Goal: Task Accomplishment & Management: Use online tool/utility

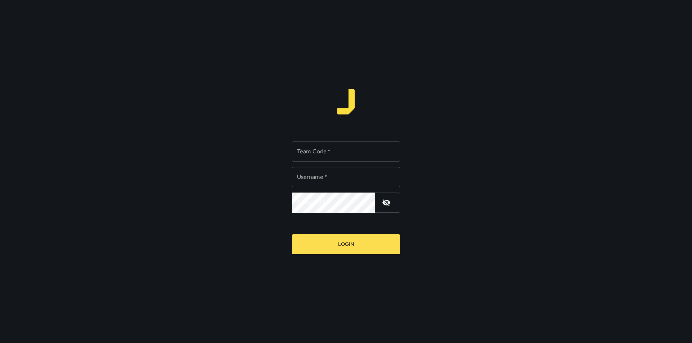
type input "********"
click at [344, 155] on input "Team Code   *" at bounding box center [346, 152] width 108 height 20
type input "****"
click at [292, 235] on button "Login" at bounding box center [346, 245] width 108 height 20
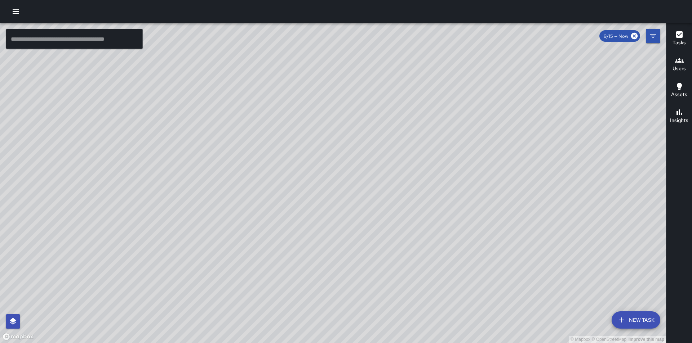
click at [615, 35] on span "9/15 — Now" at bounding box center [615, 36] width 33 height 6
click at [613, 36] on span "9/15 — Now" at bounding box center [615, 36] width 33 height 6
click at [622, 35] on span "9/15 — Now" at bounding box center [615, 36] width 33 height 6
click at [652, 32] on icon "Filters" at bounding box center [652, 36] width 9 height 9
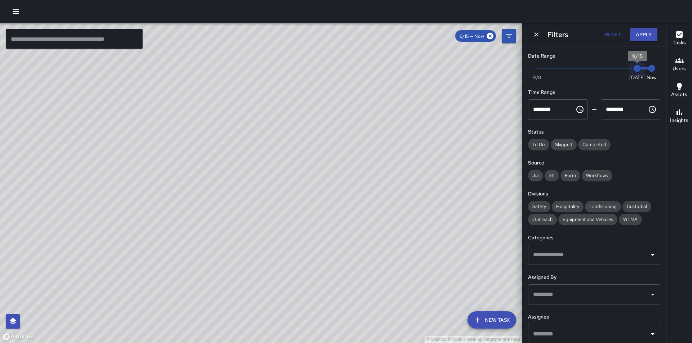
type input "*"
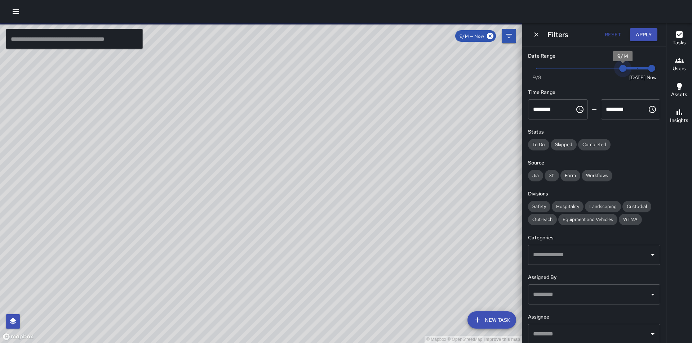
drag, startPoint x: 630, startPoint y: 70, endPoint x: 623, endPoint y: 69, distance: 6.9
click at [623, 69] on span "9/14" at bounding box center [622, 68] width 7 height 7
click at [638, 33] on button "Apply" at bounding box center [643, 34] width 27 height 13
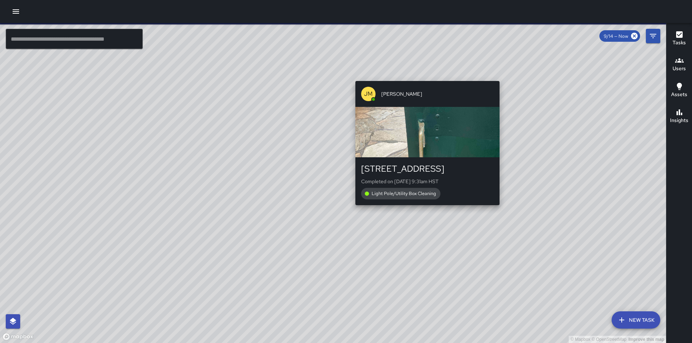
drag, startPoint x: 538, startPoint y: 277, endPoint x: 413, endPoint y: 64, distance: 247.1
click at [413, 64] on div "© Mapbox © OpenStreetMap Improve this map JM Julian Medina 204 Liliʻuokalani Av…" at bounding box center [333, 183] width 666 height 320
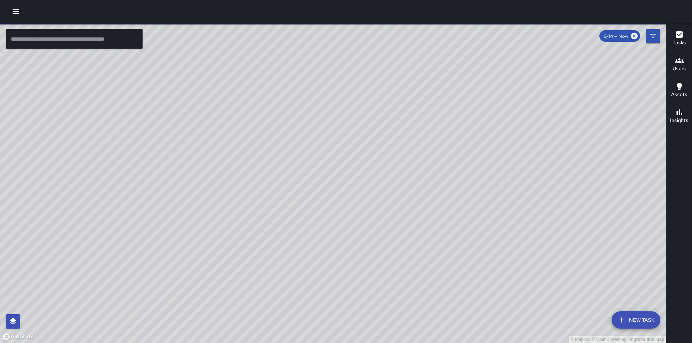
drag, startPoint x: 519, startPoint y: 125, endPoint x: 12, endPoint y: 226, distance: 517.4
click at [12, 226] on div "© Mapbox © OpenStreetMap Improve this map" at bounding box center [333, 183] width 666 height 320
drag, startPoint x: 555, startPoint y: 81, endPoint x: 403, endPoint y: 205, distance: 196.3
click at [403, 205] on div "© Mapbox © OpenStreetMap Improve this map" at bounding box center [333, 183] width 666 height 320
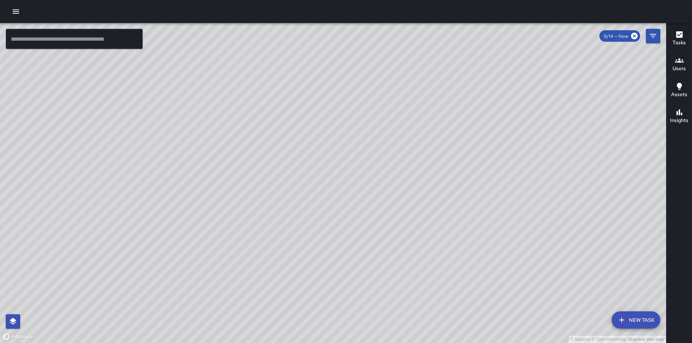
drag, startPoint x: 162, startPoint y: 82, endPoint x: 314, endPoint y: 224, distance: 207.7
click at [314, 224] on div "© Mapbox © OpenStreetMap Improve this map" at bounding box center [333, 183] width 666 height 320
click at [650, 32] on icon "Filters" at bounding box center [652, 36] width 9 height 9
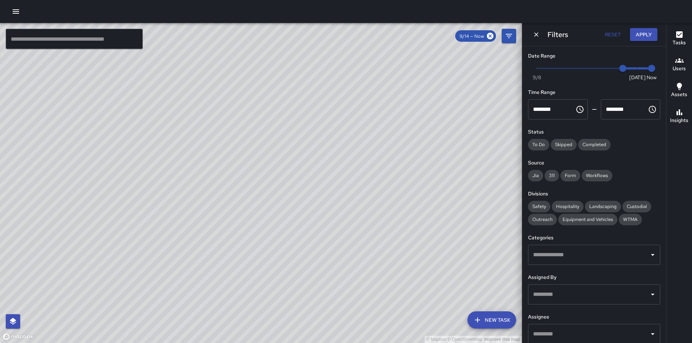
click at [556, 111] on input "********" at bounding box center [549, 109] width 42 height 20
click at [562, 111] on input "********" at bounding box center [549, 109] width 42 height 20
drag, startPoint x: 563, startPoint y: 111, endPoint x: 537, endPoint y: 111, distance: 26.7
click at [537, 111] on input "********" at bounding box center [549, 109] width 42 height 20
click at [626, 110] on input "********" at bounding box center [622, 109] width 42 height 20
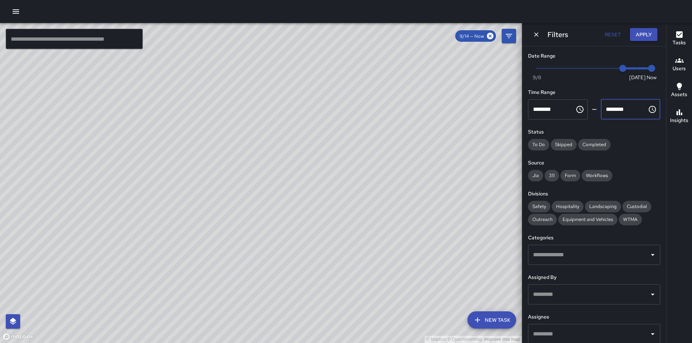
drag, startPoint x: 629, startPoint y: 110, endPoint x: 600, endPoint y: 110, distance: 29.5
click at [601, 110] on input "********" at bounding box center [622, 109] width 42 height 20
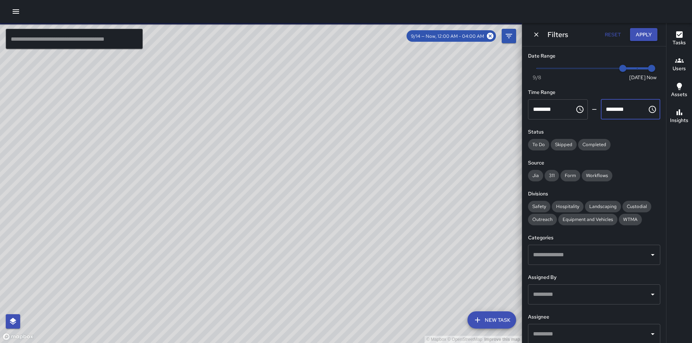
type input "********"
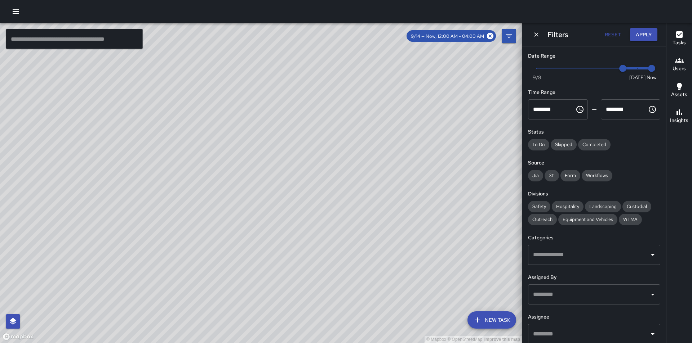
drag, startPoint x: 316, startPoint y: 279, endPoint x: 359, endPoint y: 206, distance: 85.1
click at [359, 206] on div "© Mapbox © OpenStreetMap Improve this map" at bounding box center [261, 183] width 522 height 320
drag, startPoint x: 267, startPoint y: 239, endPoint x: 217, endPoint y: 157, distance: 95.9
click at [217, 157] on div "© Mapbox © OpenStreetMap Improve this map" at bounding box center [261, 183] width 522 height 320
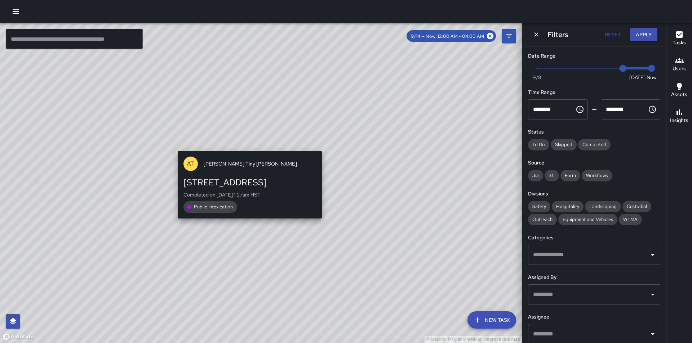
click at [246, 144] on div "© Mapbox © OpenStreetMap Improve this map AT Antonio Tiny Payton 2540 Kalākaua …" at bounding box center [261, 183] width 522 height 320
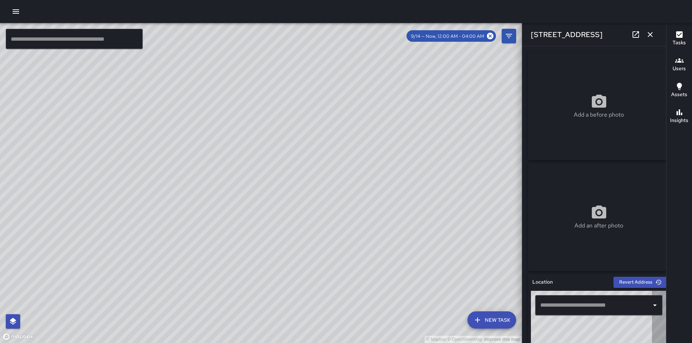
type input "**********"
click at [649, 34] on icon "button" at bounding box center [650, 34] width 9 height 9
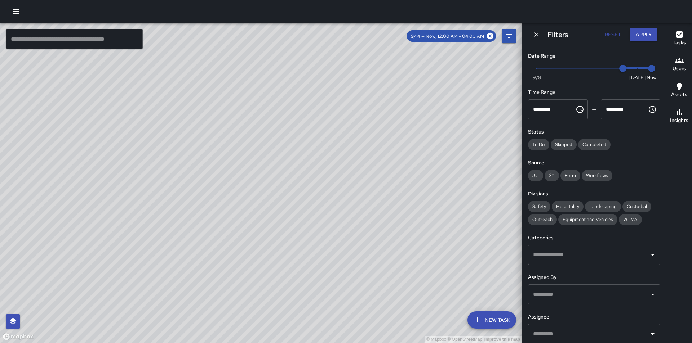
click at [250, 220] on div "© Mapbox © OpenStreetMap Improve this map ZS Zackary Secio 2540 Kalākaua Avenue…" at bounding box center [261, 183] width 522 height 320
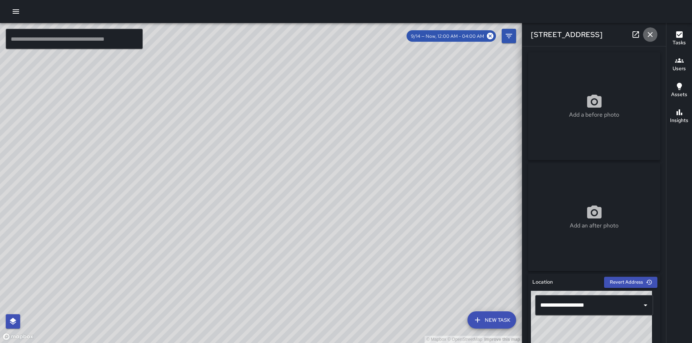
click at [650, 30] on icon "button" at bounding box center [650, 34] width 9 height 9
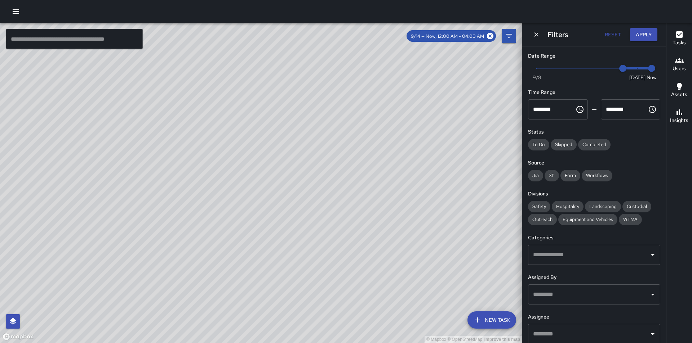
click at [255, 87] on div "© Mapbox © OpenStreetMap Improve this map ZS Zackary Secio 2537-2501 Kalākaua A…" at bounding box center [261, 183] width 522 height 320
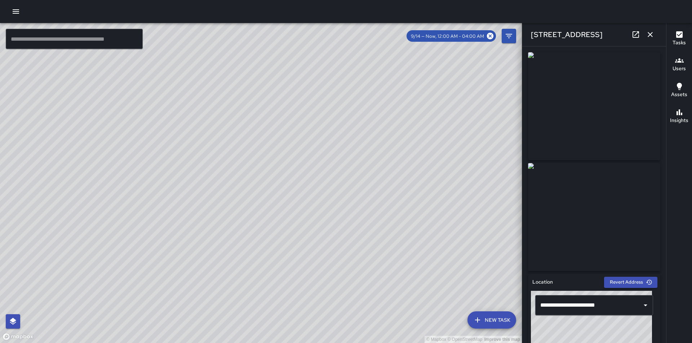
click at [619, 92] on img at bounding box center [594, 106] width 132 height 108
click at [611, 82] on img at bounding box center [594, 106] width 132 height 108
click at [654, 39] on button "button" at bounding box center [650, 34] width 14 height 14
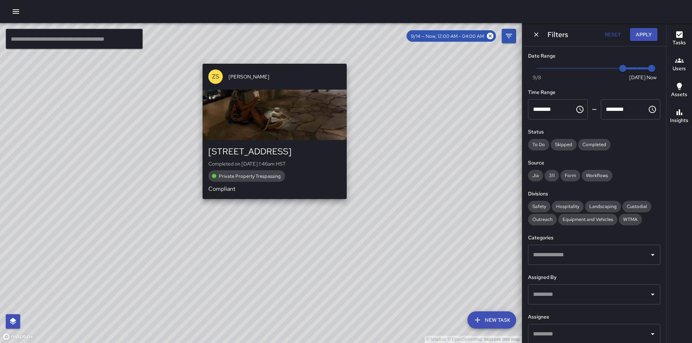
click at [272, 204] on div "© Mapbox © OpenStreetMap Improve this map ZS Zackary Secio 2522 Kalākaua Avenue…" at bounding box center [261, 183] width 522 height 320
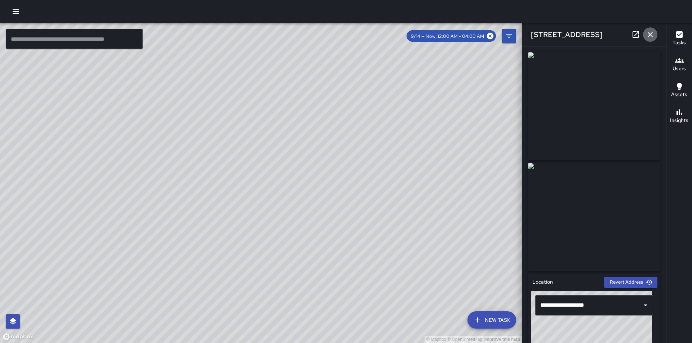
click at [648, 34] on icon "button" at bounding box center [650, 34] width 9 height 9
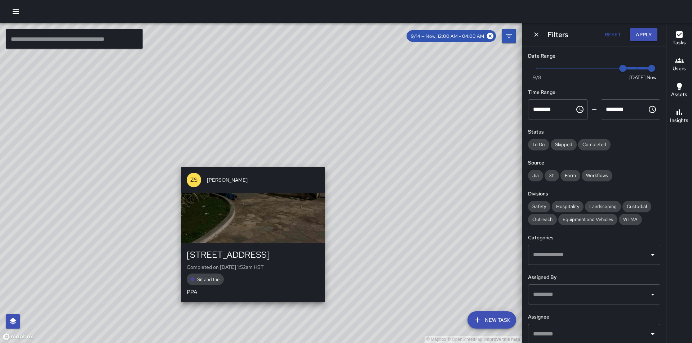
click at [251, 163] on div "© Mapbox © OpenStreetMap Improve this map ZS Zackary Secio 2537-2501 Kalākaua A…" at bounding box center [261, 183] width 522 height 320
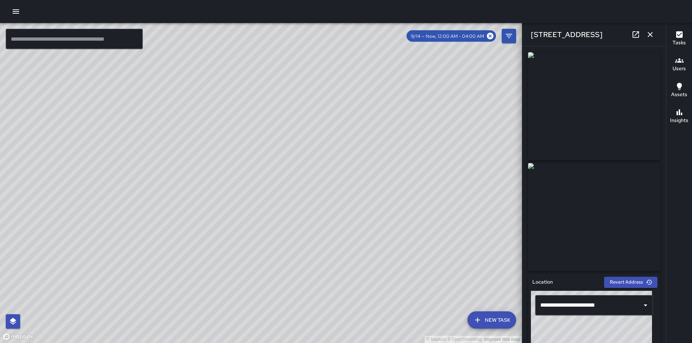
click at [624, 148] on img at bounding box center [594, 106] width 132 height 108
click at [599, 100] on img at bounding box center [594, 106] width 132 height 108
click at [237, 162] on div "© Mapbox © OpenStreetMap Improve this map AT Antonio Tiny Payton 2501 Kalākaua …" at bounding box center [261, 183] width 522 height 320
click at [296, 224] on div "© Mapbox © OpenStreetMap Improve this map ZS Zackary Secio 2522 Kalākaua Avenue…" at bounding box center [261, 183] width 522 height 320
click at [210, 74] on div "© Mapbox © OpenStreetMap Improve this map ZS Zackary Secio 2476 Kalākaua Avenue…" at bounding box center [261, 183] width 522 height 320
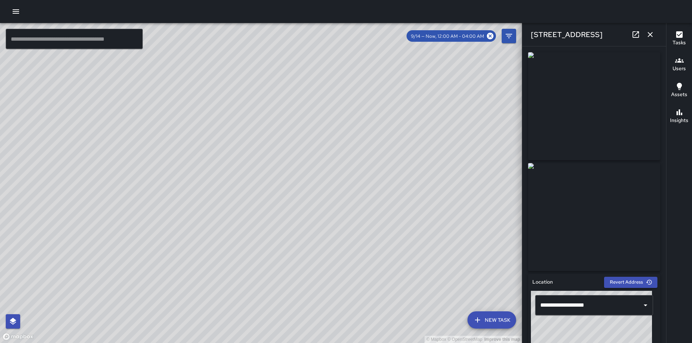
click at [631, 137] on img at bounding box center [594, 106] width 132 height 108
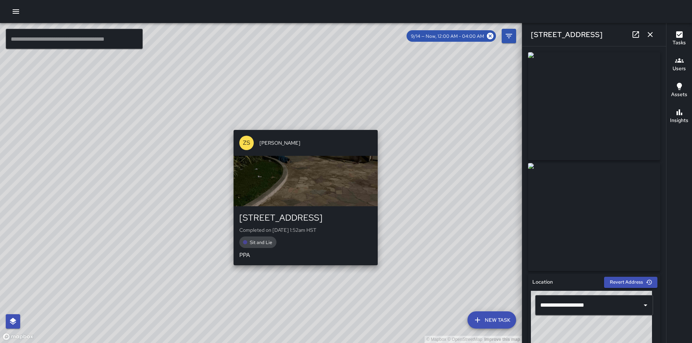
click at [304, 272] on div "© Mapbox © OpenStreetMap Improve this map ZS Zackary Secio 2537-2501 Kalākaua A…" at bounding box center [261, 183] width 522 height 320
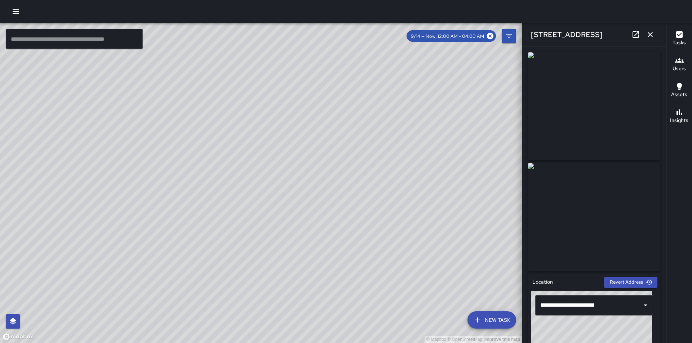
click at [620, 101] on img at bounding box center [594, 106] width 132 height 108
click at [611, 99] on img at bounding box center [594, 106] width 132 height 108
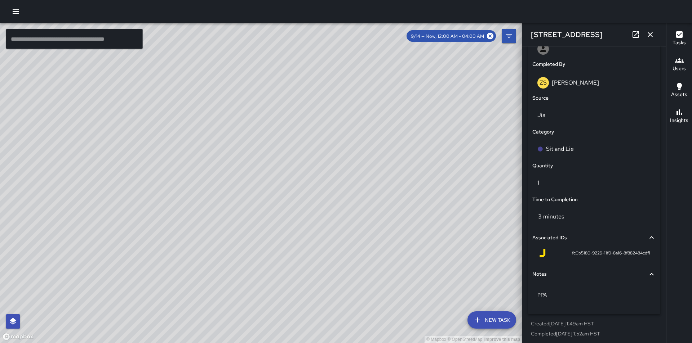
scroll to position [435, 0]
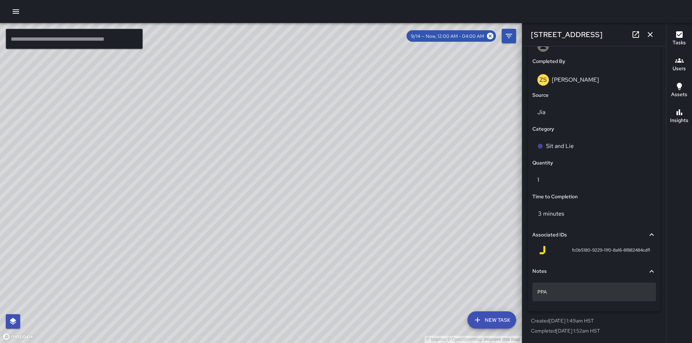
click at [634, 295] on p "PPA" at bounding box center [593, 292] width 113 height 7
click at [639, 273] on div "Notes" at bounding box center [589, 272] width 115 height 8
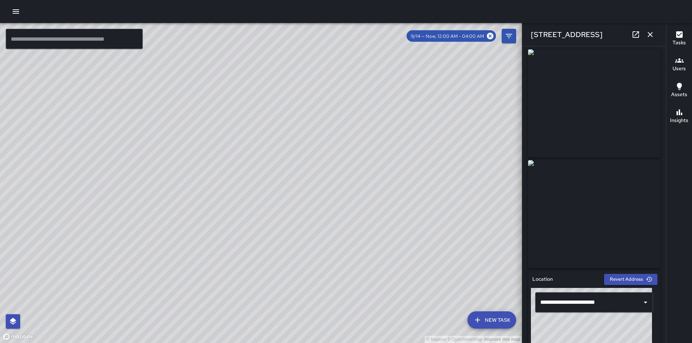
scroll to position [0, 0]
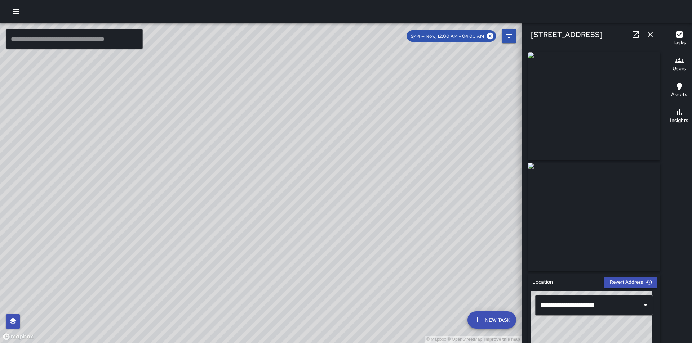
click at [633, 34] on icon at bounding box center [635, 34] width 6 height 6
click at [262, 184] on div "© Mapbox © OpenStreetMap Improve this map ZS Zackary Secio 2537-2501 Kalākaua A…" at bounding box center [261, 183] width 522 height 320
click at [270, 204] on div "© Mapbox © OpenStreetMap Improve this map ZS Zackary Secio 2522 Kalākaua Avenue…" at bounding box center [261, 183] width 522 height 320
click at [228, 139] on div "© Mapbox © OpenStreetMap Improve this map" at bounding box center [261, 183] width 522 height 320
click at [224, 140] on div "© Mapbox © OpenStreetMap Improve this map AT Antonio Tiny Payton 2501 Kalākaua …" at bounding box center [261, 183] width 522 height 320
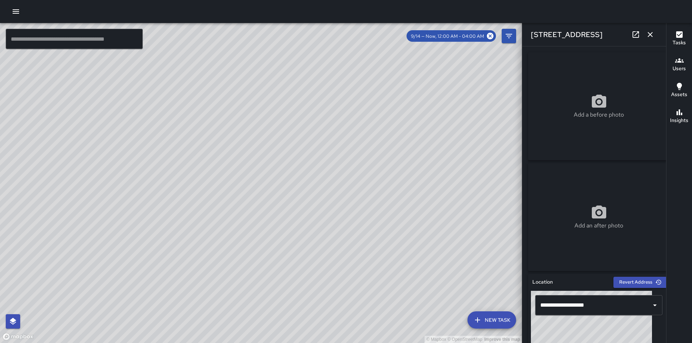
click at [245, 118] on div "© Mapbox © OpenStreetMap Improve this map" at bounding box center [261, 183] width 522 height 320
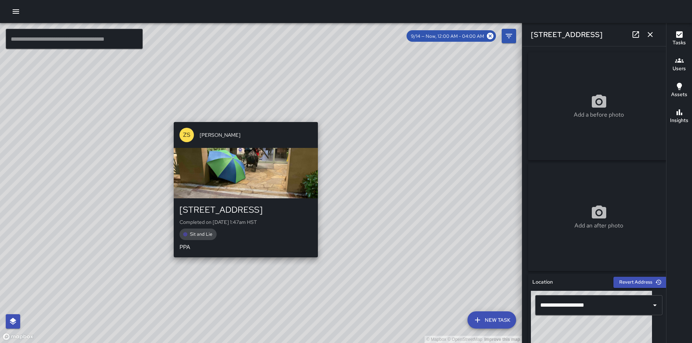
type input "**********"
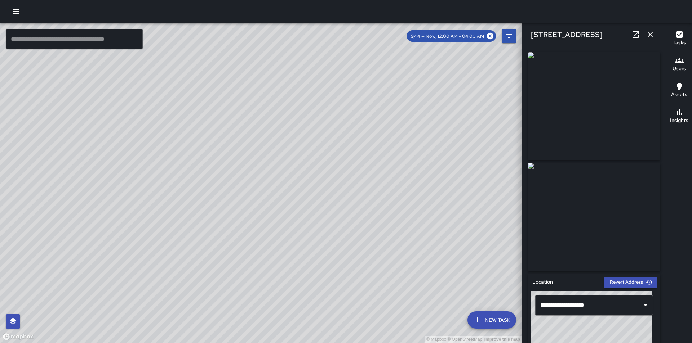
click at [595, 97] on img at bounding box center [594, 106] width 132 height 108
click at [634, 36] on icon at bounding box center [635, 34] width 6 height 6
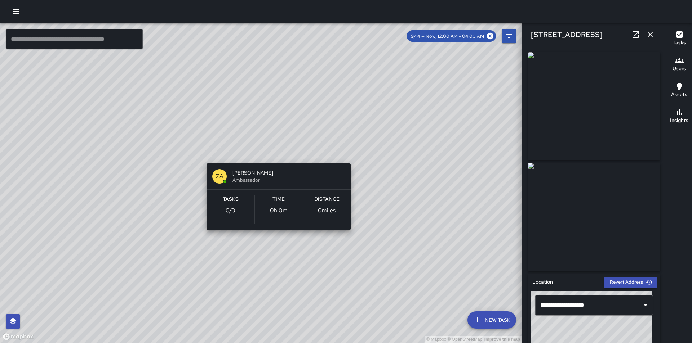
click at [273, 150] on div "© Mapbox © OpenStreetMap Improve this map ZA Zachary Allen Ambassador Tasks 0 /…" at bounding box center [261, 183] width 522 height 320
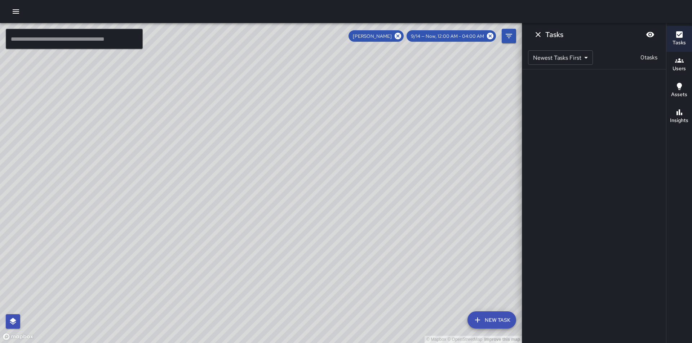
drag, startPoint x: 296, startPoint y: 99, endPoint x: 333, endPoint y: 131, distance: 49.5
click at [333, 131] on div "© Mapbox © OpenStreetMap Improve this map" at bounding box center [261, 183] width 522 height 320
click at [470, 35] on span "9/14 — Now, 12:00 AM - 04:00 AM" at bounding box center [447, 36] width 82 height 6
click at [417, 34] on span "9/14 — Now, 12:00 AM - 04:00 AM" at bounding box center [447, 36] width 82 height 6
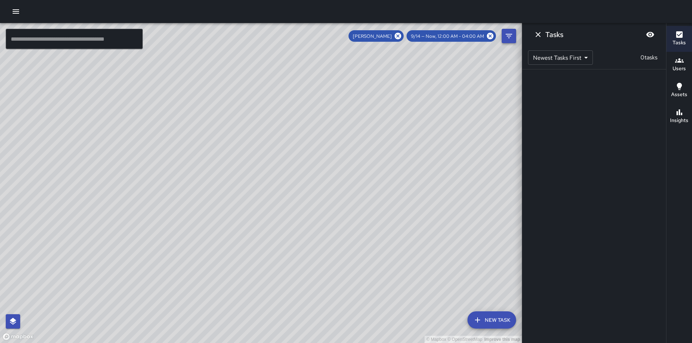
click at [509, 34] on icon "Filters" at bounding box center [508, 36] width 6 height 4
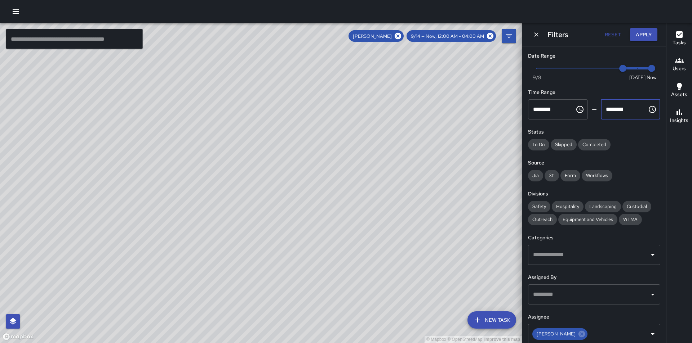
click at [621, 104] on input "********" at bounding box center [622, 109] width 42 height 20
click at [611, 107] on input "********" at bounding box center [622, 109] width 42 height 20
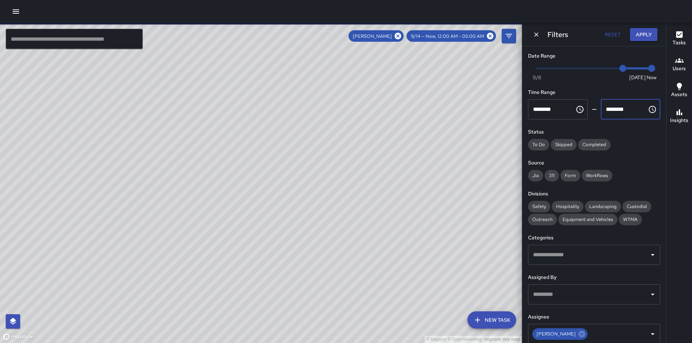
type input "********"
click at [644, 36] on button "Apply" at bounding box center [643, 34] width 27 height 13
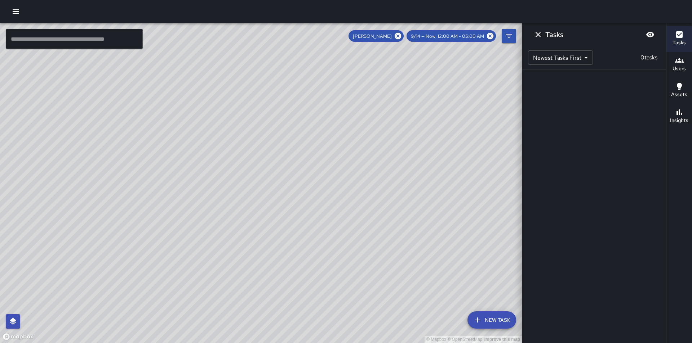
click at [314, 191] on div "© Mapbox © OpenStreetMap Improve this map ZA Zachary Allen Ambassador Tasks 0 /…" at bounding box center [261, 183] width 522 height 320
click at [436, 36] on span "9/14 — Now, 12:00 AM - 05:00 AM" at bounding box center [447, 36] width 82 height 6
click at [502, 36] on button "Filters" at bounding box center [508, 36] width 14 height 14
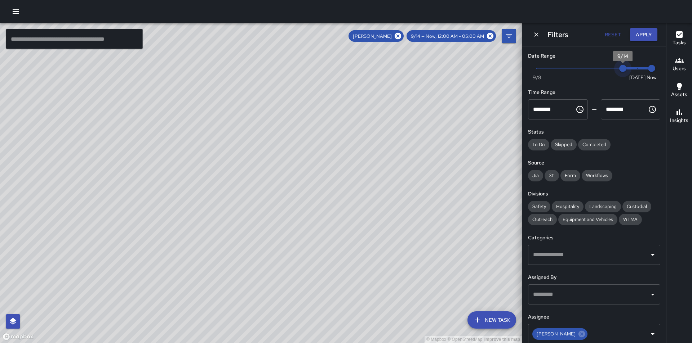
type input "*"
drag, startPoint x: 616, startPoint y: 67, endPoint x: 599, endPoint y: 69, distance: 17.4
click at [604, 69] on span "9/13" at bounding box center [607, 68] width 7 height 7
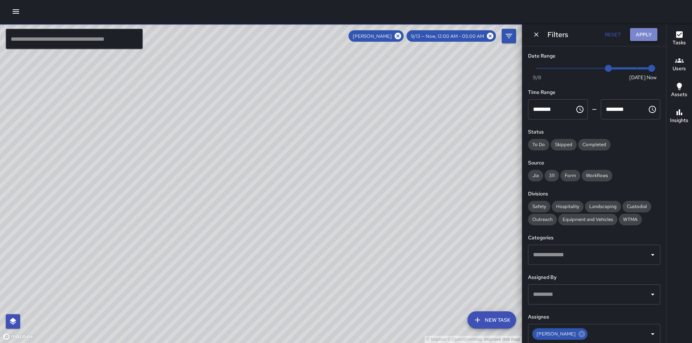
click at [639, 31] on button "Apply" at bounding box center [643, 34] width 27 height 13
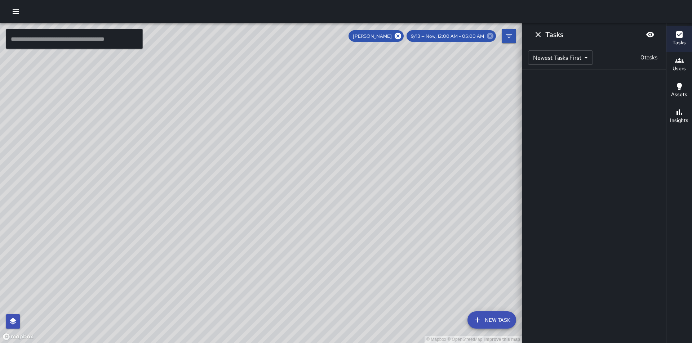
click at [493, 36] on icon at bounding box center [490, 36] width 6 height 6
type input "********"
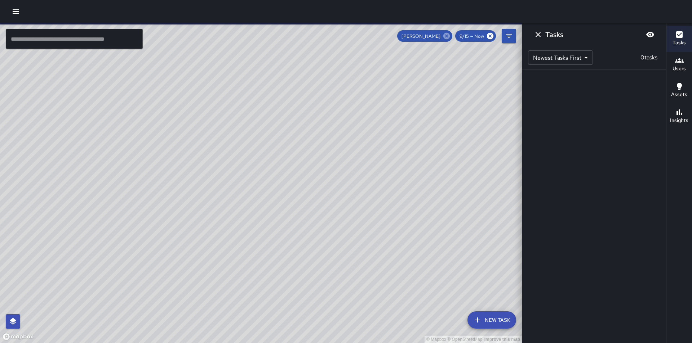
click at [449, 35] on icon at bounding box center [446, 36] width 6 height 6
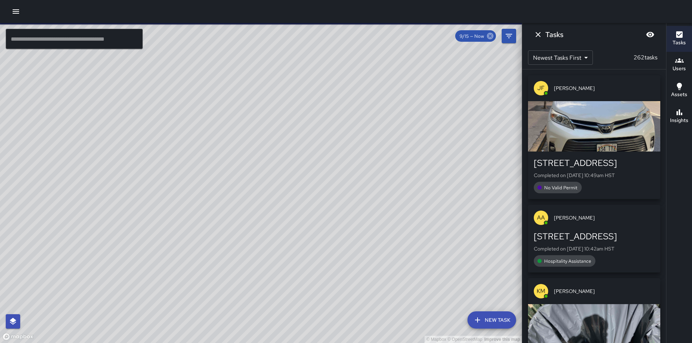
click at [488, 35] on icon at bounding box center [490, 36] width 8 height 8
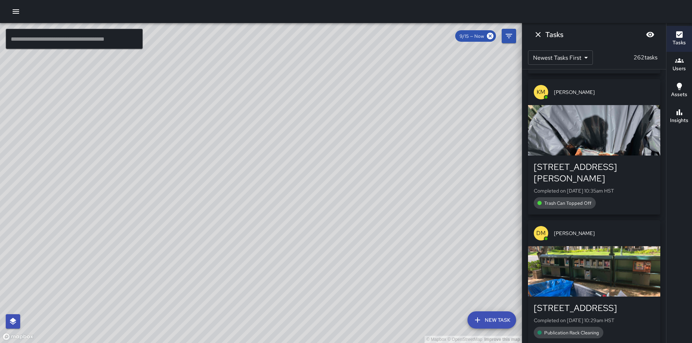
scroll to position [36, 0]
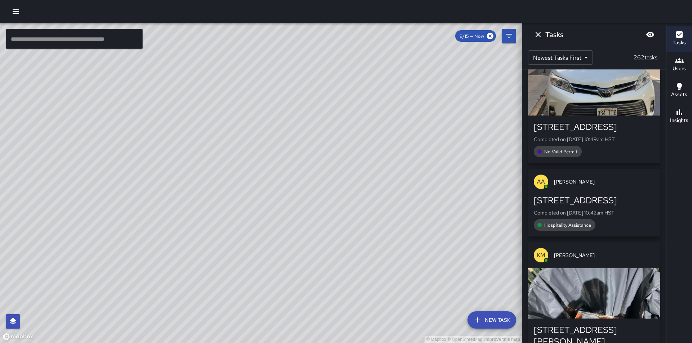
drag, startPoint x: 317, startPoint y: 301, endPoint x: 478, endPoint y: 54, distance: 294.6
click at [478, 54] on div "© Mapbox © OpenStreetMap Improve this map" at bounding box center [261, 183] width 522 height 320
drag, startPoint x: 492, startPoint y: 114, endPoint x: 193, endPoint y: 231, distance: 321.2
click at [186, 235] on div "© Mapbox © OpenStreetMap Improve this map" at bounding box center [261, 183] width 522 height 320
drag, startPoint x: 255, startPoint y: 119, endPoint x: 303, endPoint y: 189, distance: 84.9
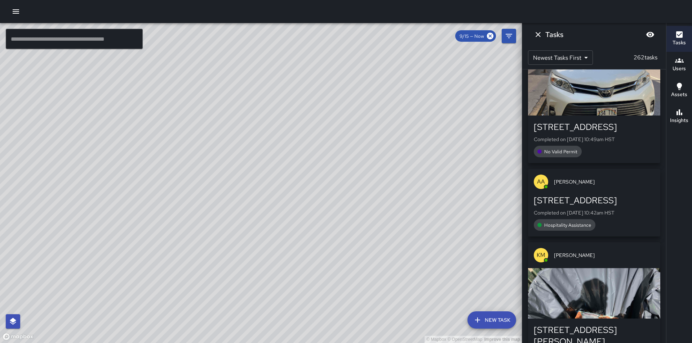
click at [303, 189] on div "© Mapbox © OpenStreetMap Improve this map" at bounding box center [261, 183] width 522 height 320
click at [294, 211] on div "© Mapbox © OpenStreetMap Improve this map" at bounding box center [261, 183] width 522 height 320
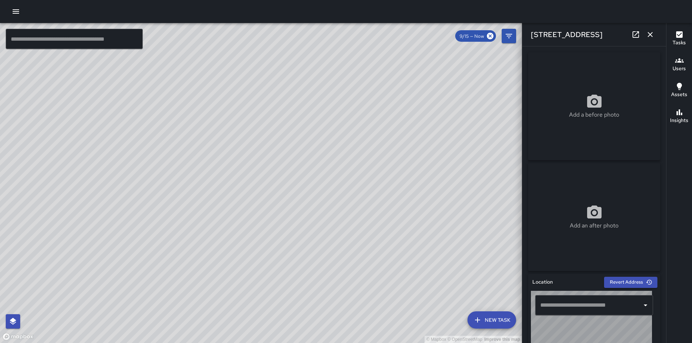
type input "**********"
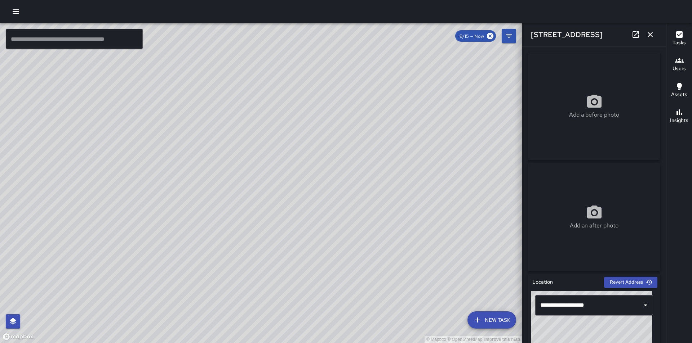
click at [646, 36] on icon "button" at bounding box center [650, 34] width 9 height 9
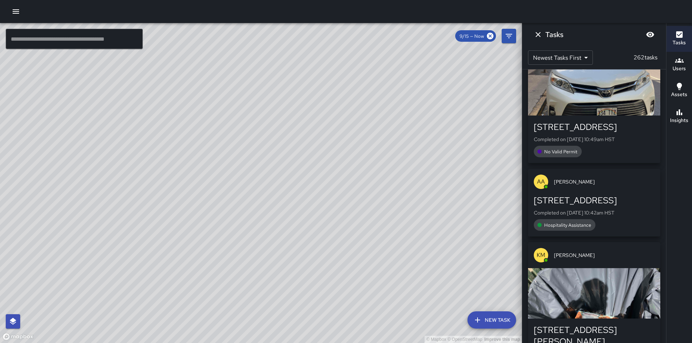
click at [235, 136] on div "© Mapbox © OpenStreetMap Improve this map AT Antonio Tiny Payton 2540 Kalākaua …" at bounding box center [261, 183] width 522 height 320
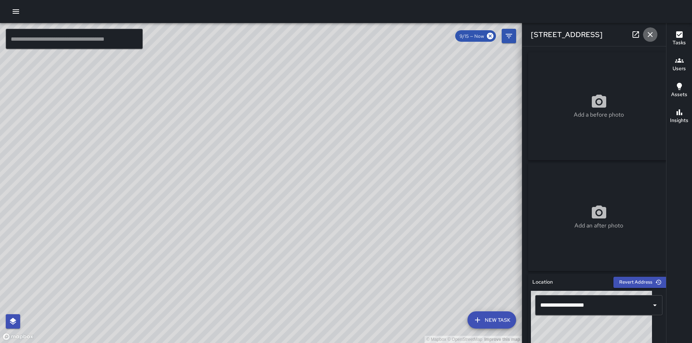
click at [648, 34] on icon "button" at bounding box center [650, 34] width 9 height 9
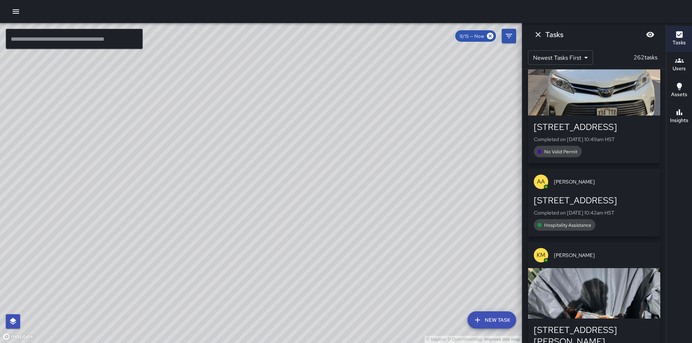
drag, startPoint x: 262, startPoint y: 151, endPoint x: 264, endPoint y: 156, distance: 5.0
click at [264, 156] on div "© Mapbox © OpenStreetMap Improve this map" at bounding box center [261, 183] width 522 height 320
click at [258, 116] on div "© Mapbox © OpenStreetMap Improve this map ZA Zachary Allen Ambassador Tasks 0 /…" at bounding box center [261, 183] width 522 height 320
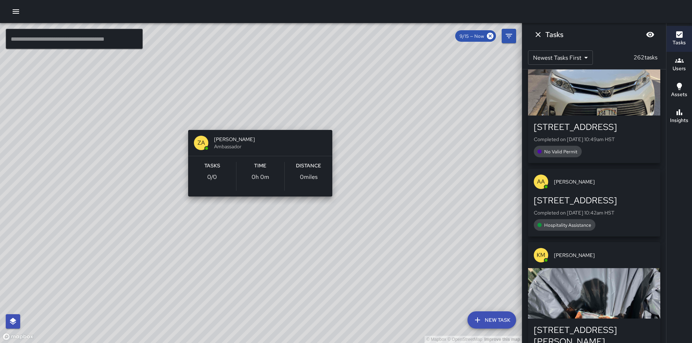
scroll to position [0, 0]
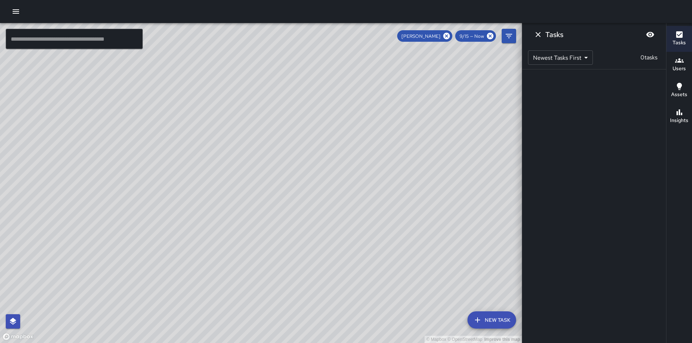
click at [538, 34] on icon "Dismiss" at bounding box center [537, 34] width 5 height 5
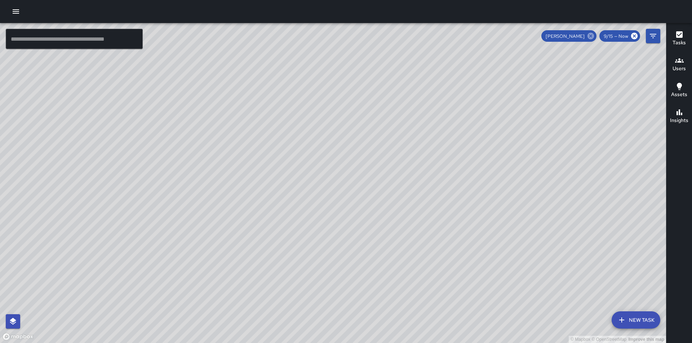
click at [590, 37] on icon at bounding box center [590, 36] width 6 height 6
click at [634, 34] on icon at bounding box center [634, 36] width 6 height 6
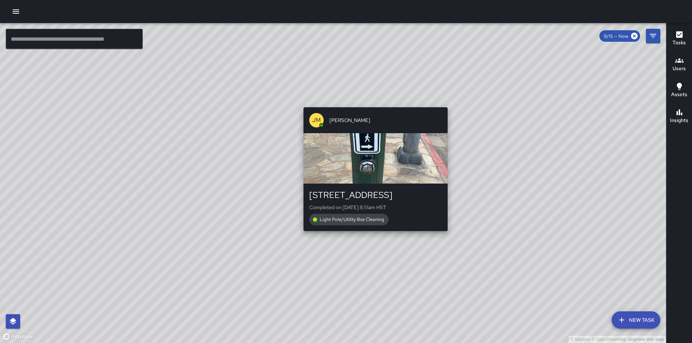
click at [374, 102] on div "© Mapbox © OpenStreetMap Improve this map JM Julian Medina 100 Uluniu Avenue Co…" at bounding box center [333, 183] width 666 height 320
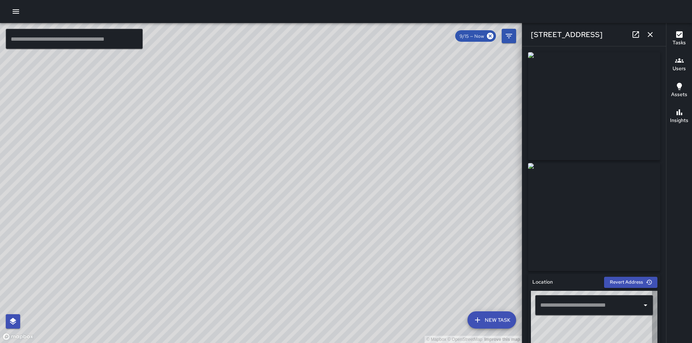
type input "**********"
click at [652, 31] on icon "button" at bounding box center [650, 34] width 9 height 9
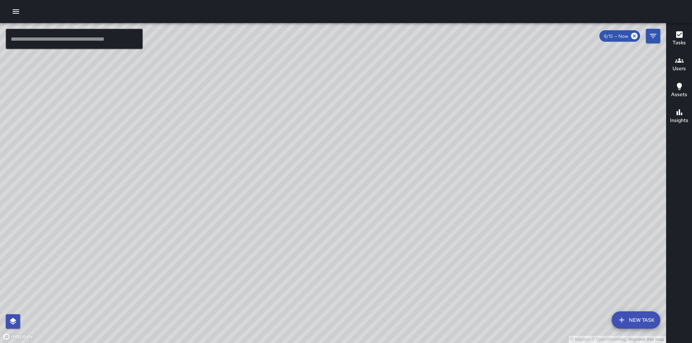
drag, startPoint x: 436, startPoint y: 274, endPoint x: 377, endPoint y: 179, distance: 111.7
click at [377, 179] on div "© Mapbox © OpenStreetMap Improve this map" at bounding box center [333, 183] width 666 height 320
click at [346, 183] on div "© Mapbox © OpenStreetMap Improve this map AM Asha Micheals 2540 Kalākaua Avenue…" at bounding box center [333, 183] width 666 height 320
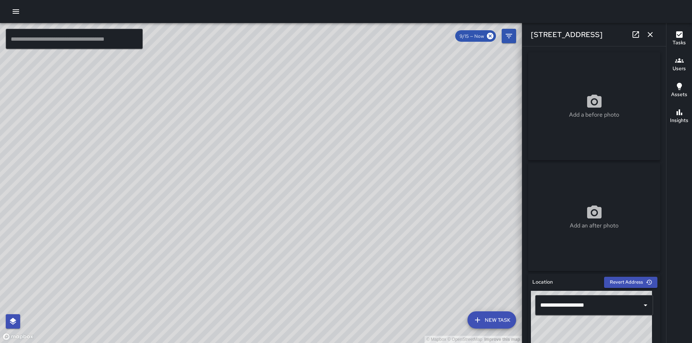
click at [238, 135] on div "© Mapbox © OpenStreetMap Improve this map AT Antonio Tiny Payton 2540 Kalākaua …" at bounding box center [261, 183] width 522 height 320
click at [647, 34] on icon "button" at bounding box center [650, 34] width 9 height 9
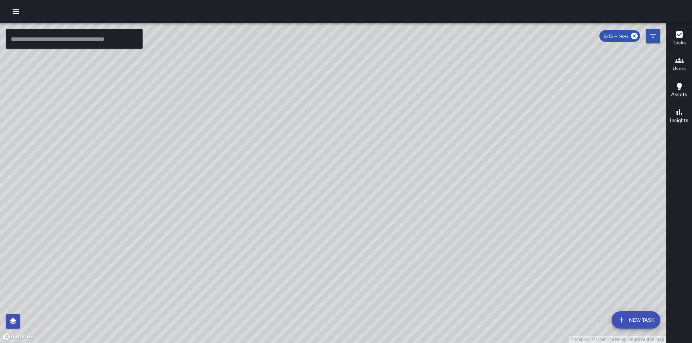
drag, startPoint x: 346, startPoint y: 127, endPoint x: 372, endPoint y: 206, distance: 83.2
click at [372, 206] on div "© Mapbox © OpenStreetMap Improve this map" at bounding box center [333, 183] width 666 height 320
click at [306, 81] on div "© Mapbox © OpenStreetMap Improve this map ZA Zachary Allen Ambassador Tasks 0 /…" at bounding box center [333, 183] width 666 height 320
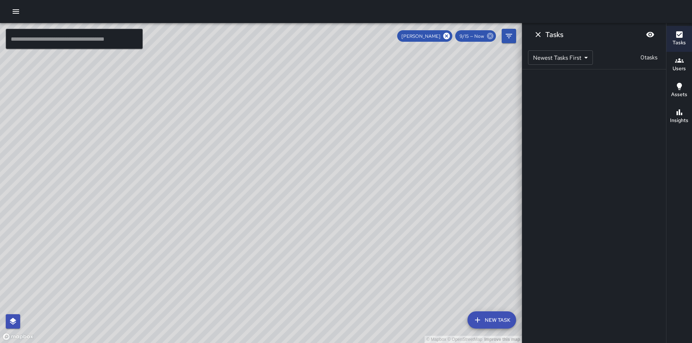
click at [487, 36] on icon at bounding box center [490, 36] width 6 height 6
click at [446, 35] on icon at bounding box center [446, 36] width 8 height 8
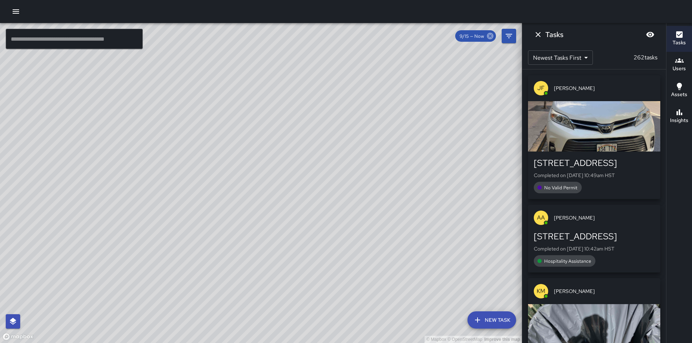
click at [491, 37] on icon at bounding box center [490, 36] width 8 height 8
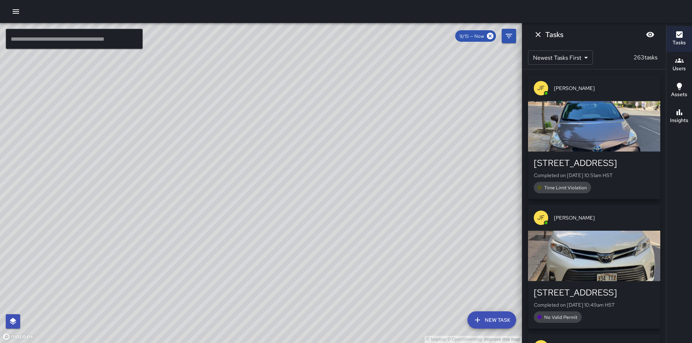
drag, startPoint x: 294, startPoint y: 99, endPoint x: 437, endPoint y: 214, distance: 184.0
click at [437, 214] on div "© Mapbox © OpenStreetMap Improve this map" at bounding box center [261, 183] width 522 height 320
click at [96, 35] on input "text" at bounding box center [74, 39] width 137 height 20
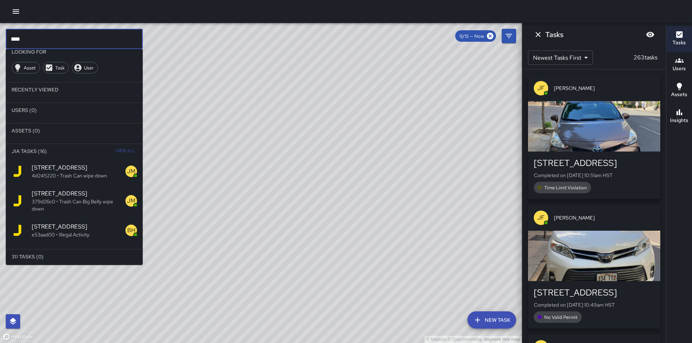
scroll to position [9, 0]
type input "****"
click at [116, 148] on span "View All" at bounding box center [125, 150] width 19 height 12
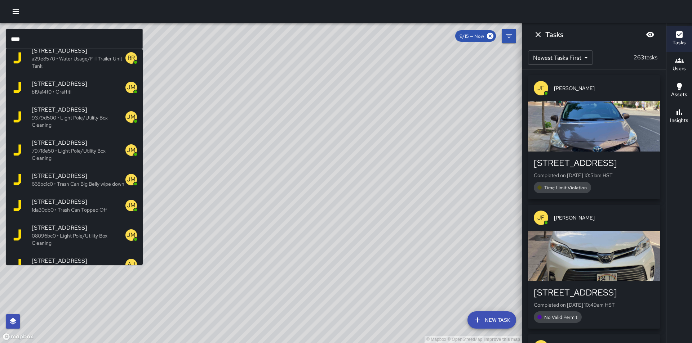
scroll to position [0, 0]
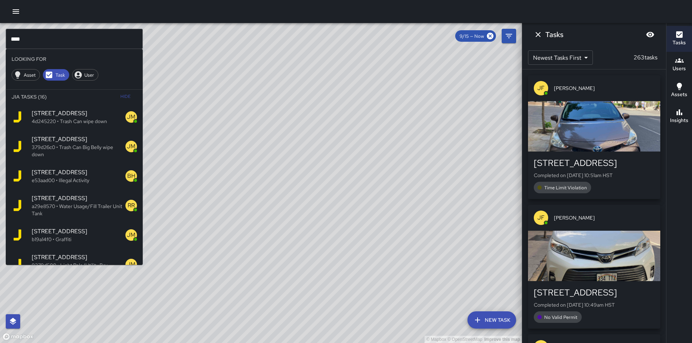
click at [77, 147] on p "379d26c0 • Trash Can Big Belly wipe down" at bounding box center [79, 151] width 94 height 14
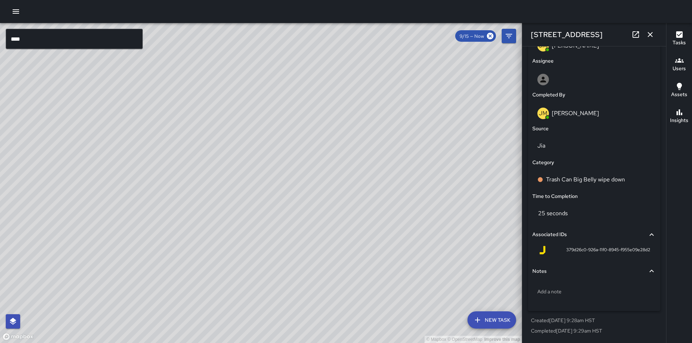
scroll to position [149, 0]
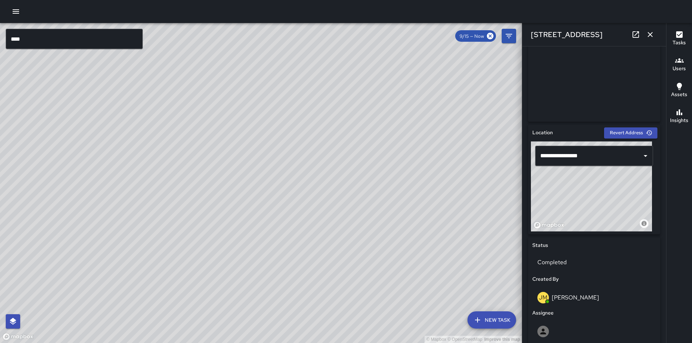
click at [54, 41] on input "****" at bounding box center [74, 39] width 137 height 20
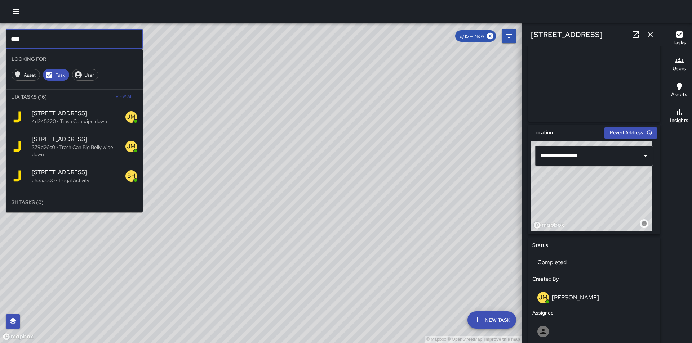
click at [77, 139] on span "2476 Kūhiō Avenue" at bounding box center [79, 139] width 94 height 9
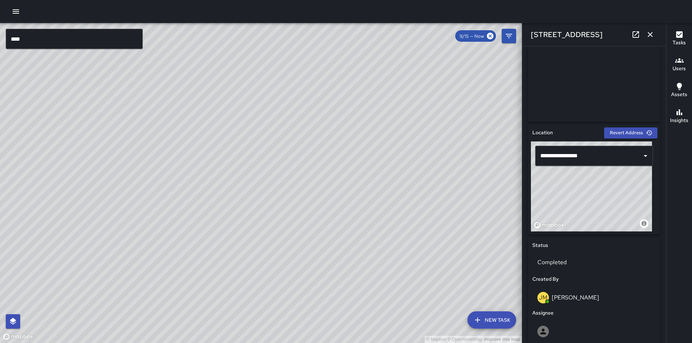
click at [77, 42] on input "****" at bounding box center [74, 39] width 137 height 20
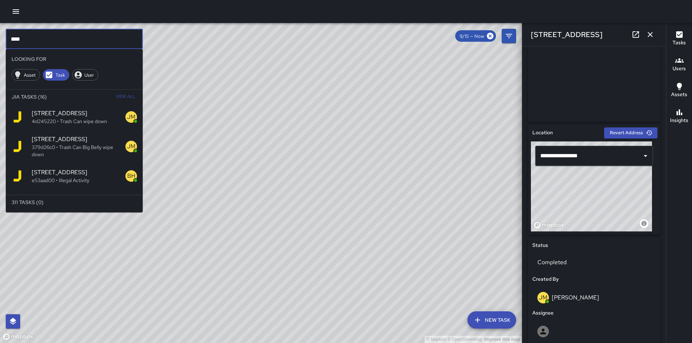
click at [82, 109] on div "2476 Kūhiō Avenue 4d245220 • Trash Can wipe down" at bounding box center [74, 117] width 137 height 26
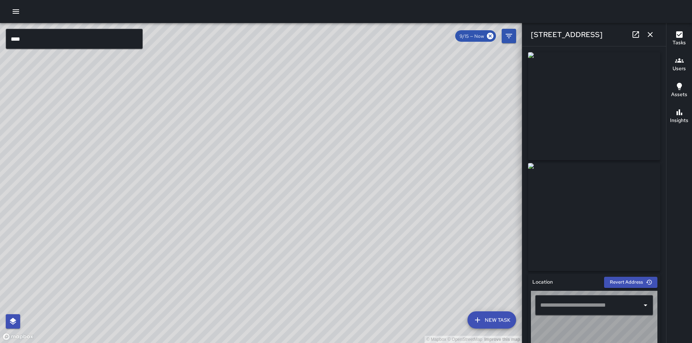
type input "**********"
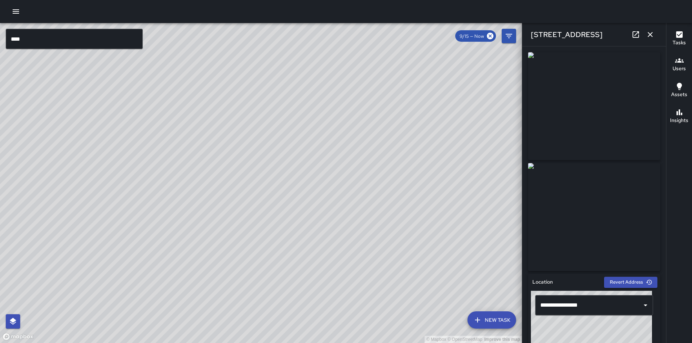
click at [79, 44] on input "****" at bounding box center [74, 39] width 137 height 20
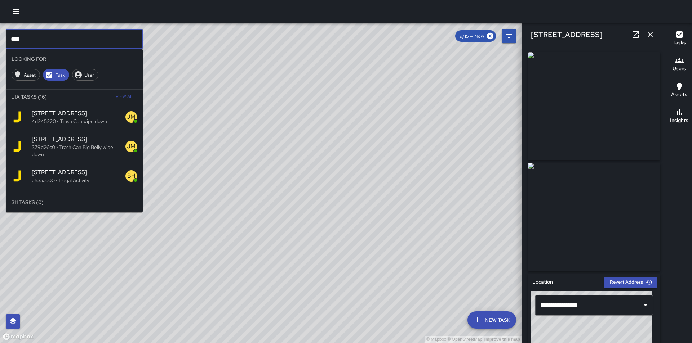
click at [90, 175] on span "2476 Kalākaua Avenue" at bounding box center [79, 172] width 94 height 9
click at [56, 44] on input "****" at bounding box center [74, 39] width 137 height 20
click at [66, 202] on li "311 Tasks (0)" at bounding box center [74, 202] width 137 height 14
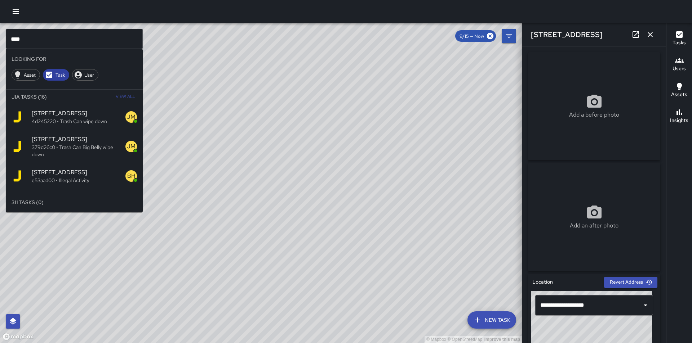
click at [56, 77] on span "Task" at bounding box center [60, 75] width 18 height 6
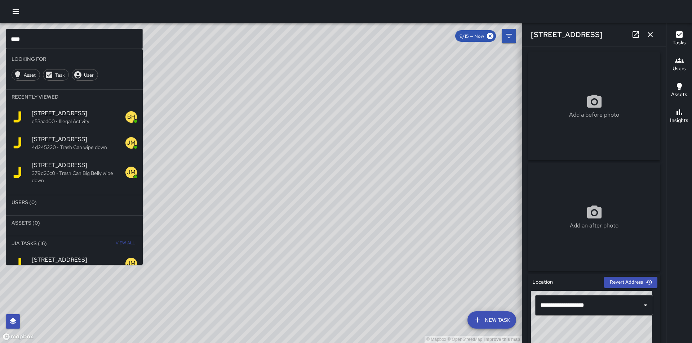
scroll to position [94, 0]
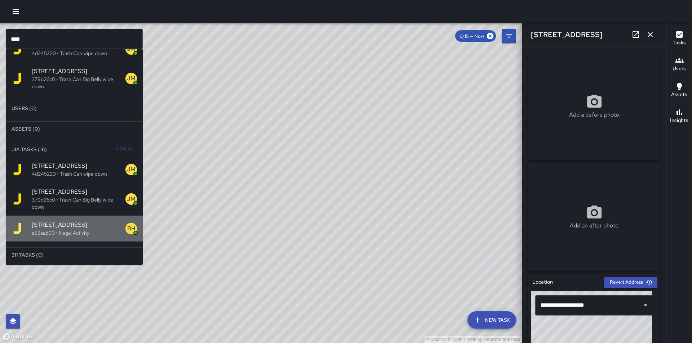
click at [95, 224] on span "2476 Kalākaua Avenue" at bounding box center [79, 225] width 94 height 9
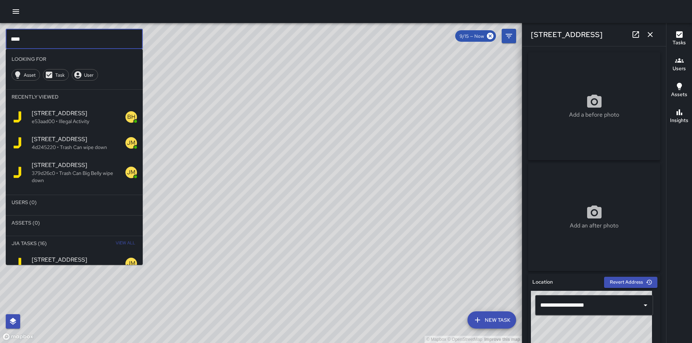
click at [46, 39] on input "****" at bounding box center [74, 39] width 137 height 20
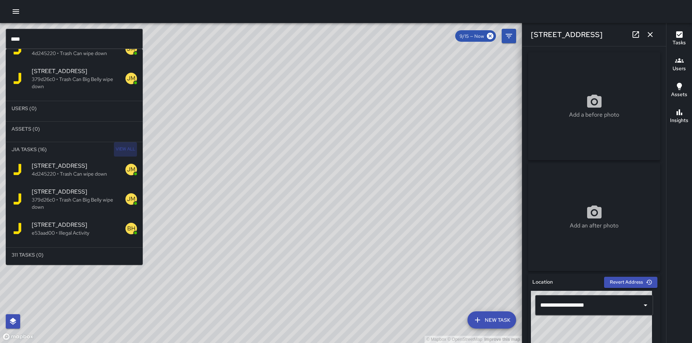
click at [121, 146] on span "View All" at bounding box center [125, 150] width 19 height 12
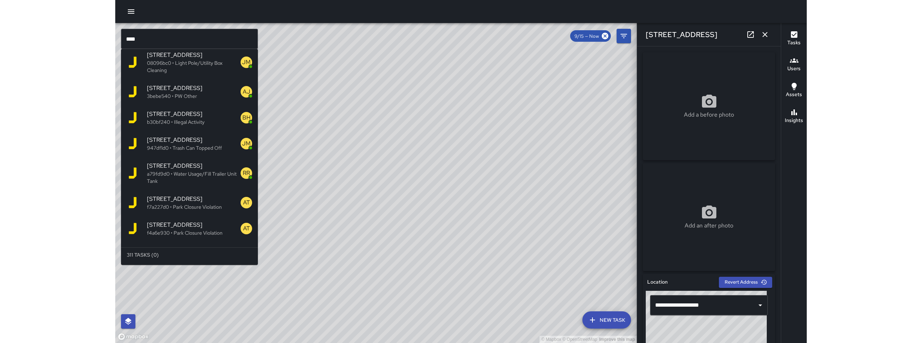
scroll to position [328, 0]
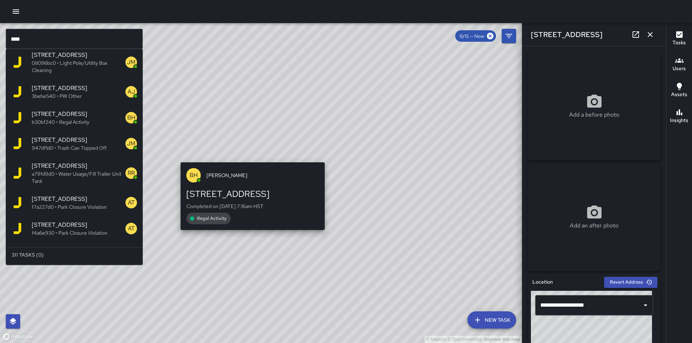
click at [249, 157] on div "© Mapbox © OpenStreetMap Improve this map BH Brian Hung 2476 Kalākaua Avenue Co…" at bounding box center [261, 183] width 522 height 320
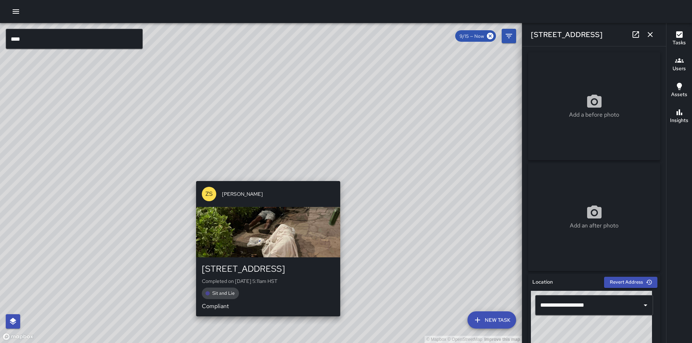
click at [265, 176] on div "© Mapbox © OpenStreetMap Improve this map ZS Zackary Secio 2464 Kalākaua Avenue…" at bounding box center [261, 183] width 522 height 320
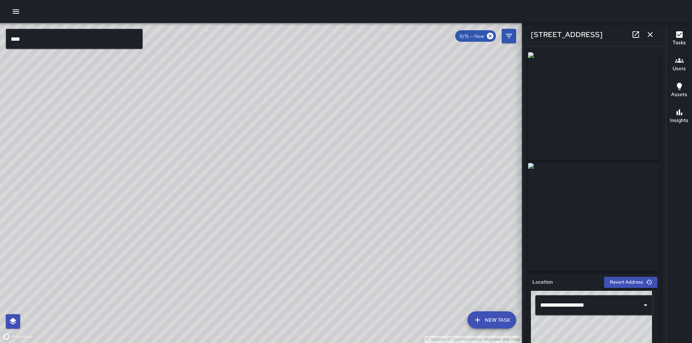
click at [264, 170] on div "© Mapbox © OpenStreetMap Improve this map JM Julian Medina 2476 Kalākaua Avenue…" at bounding box center [261, 183] width 522 height 320
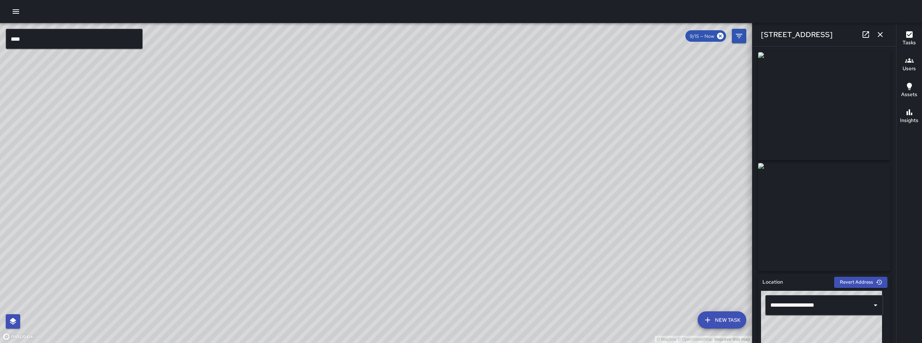
drag, startPoint x: 410, startPoint y: 274, endPoint x: 384, endPoint y: 166, distance: 110.4
click at [381, 164] on div "© Mapbox © OpenStreetMap Improve this map" at bounding box center [376, 183] width 752 height 320
click at [374, 209] on div "© Mapbox © OpenStreetMap Improve this map ZS Zackary Secio 2586 Kalākaua Avenue…" at bounding box center [376, 183] width 752 height 320
click at [354, 148] on div "© Mapbox © OpenStreetMap Improve this map AT Antonio Tiny Payton 2570 Kalākaua …" at bounding box center [376, 183] width 752 height 320
click at [358, 147] on div "© Mapbox © OpenStreetMap Improve this map ZS Zackary Secio 2570 Kalākaua Avenue…" at bounding box center [376, 183] width 752 height 320
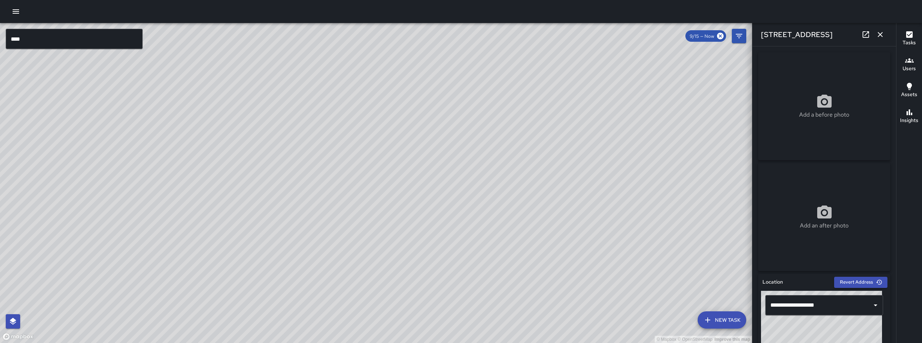
click at [385, 206] on div "AT Antonio Tiny Payton 2570 Kalākaua Avenue Completed on 9/15/2025, 1:34am HST …" at bounding box center [388, 243] width 150 height 74
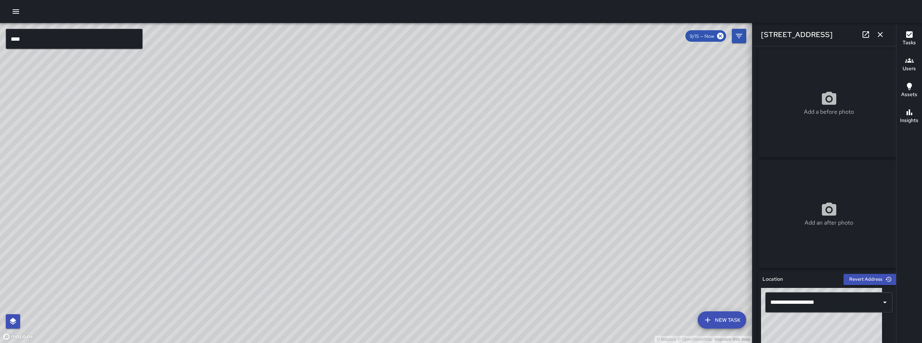
scroll to position [0, 0]
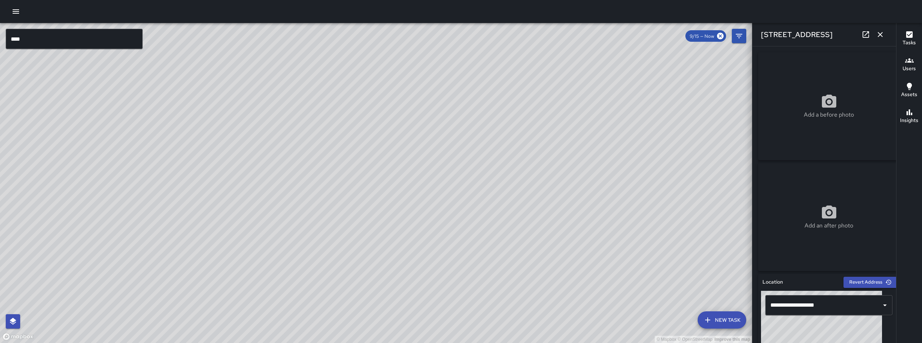
click at [383, 198] on div "© Mapbox © OpenStreetMap Improve this map AT Antonio Tiny Payton 2570 Kalākaua …" at bounding box center [376, 183] width 752 height 320
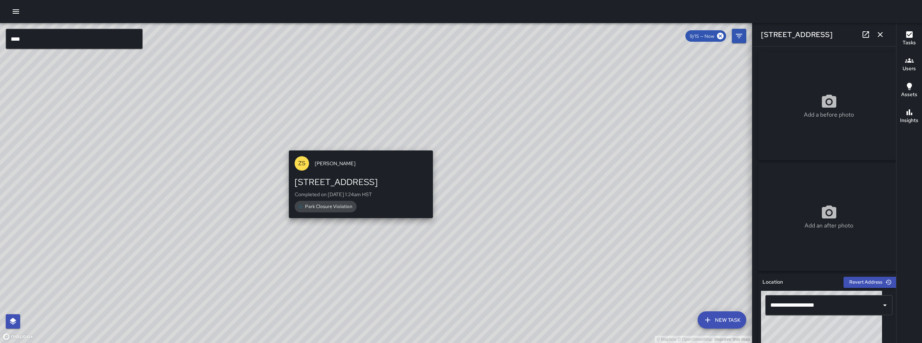
click at [358, 142] on div "© Mapbox © OpenStreetMap Improve this map ZS Zackary Secio 2570 Kalākaua Avenue…" at bounding box center [376, 183] width 752 height 320
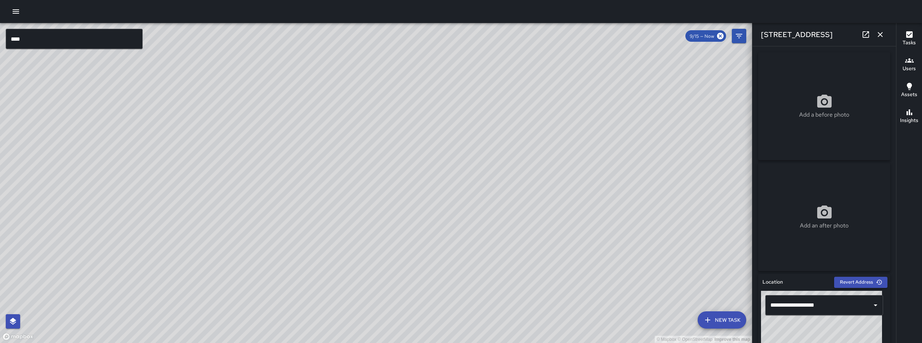
click at [334, 144] on div "ZS Zackary Secio 2540 Kalākaua Avenue Completed on 9/15/2025, 1:23am HST Park C…" at bounding box center [335, 181] width 150 height 74
click at [348, 137] on div "© Mapbox © OpenStreetMap Improve this map ZS Zackary Secio 2537-2501 Kalākaua A…" at bounding box center [376, 183] width 752 height 320
click at [423, 166] on div "© Mapbox © OpenStreetMap Improve this map BH Brian Hung 2526 Kalākaua Avenue Co…" at bounding box center [376, 183] width 752 height 320
drag, startPoint x: 340, startPoint y: 90, endPoint x: 433, endPoint y: 197, distance: 142.7
click at [433, 197] on div "© Mapbox © OpenStreetMap Improve this map" at bounding box center [376, 183] width 752 height 320
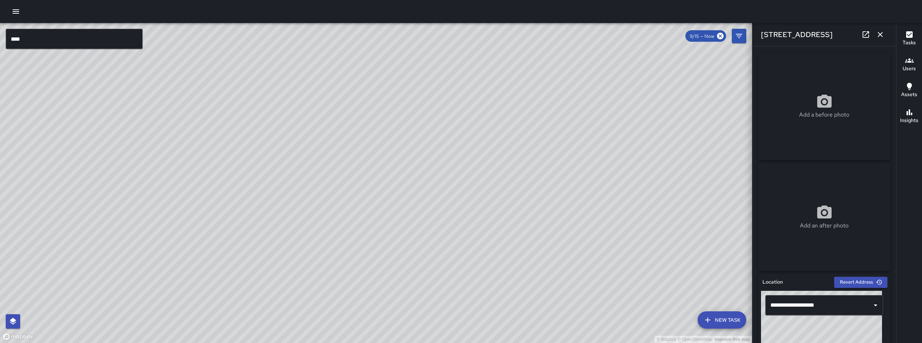
click at [398, 182] on div "© Mapbox © OpenStreetMap Improve this map BH Brian Hung 2476 Kalākaua Avenue Co…" at bounding box center [376, 183] width 752 height 320
click at [386, 196] on div "© Mapbox © OpenStreetMap Improve this map RR Robert Richardson 2476 Kalākaua Av…" at bounding box center [376, 183] width 752 height 320
click at [384, 180] on div "© Mapbox © OpenStreetMap Improve this map AJ Alex Johnson 2490 Kalākaua Avenue …" at bounding box center [376, 183] width 752 height 320
click at [362, 154] on div "© Mapbox © OpenStreetMap Improve this map JM Julian Medina 2476 Kalākaua Avenue…" at bounding box center [376, 183] width 752 height 320
click at [364, 174] on div "© Mapbox © OpenStreetMap Improve this map ZS Zackary Secio 2464 Kalākaua Avenue…" at bounding box center [376, 183] width 752 height 320
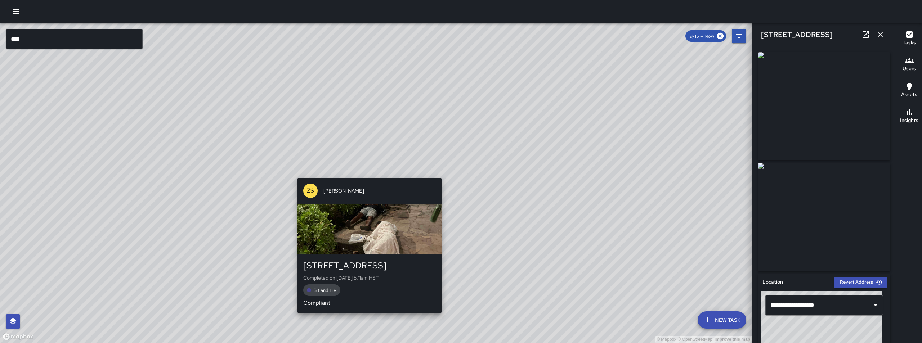
type input "**********"
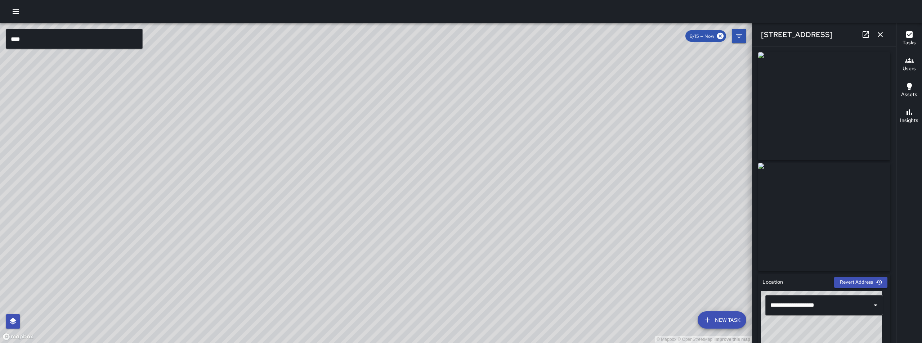
click at [691, 121] on img at bounding box center [824, 106] width 132 height 108
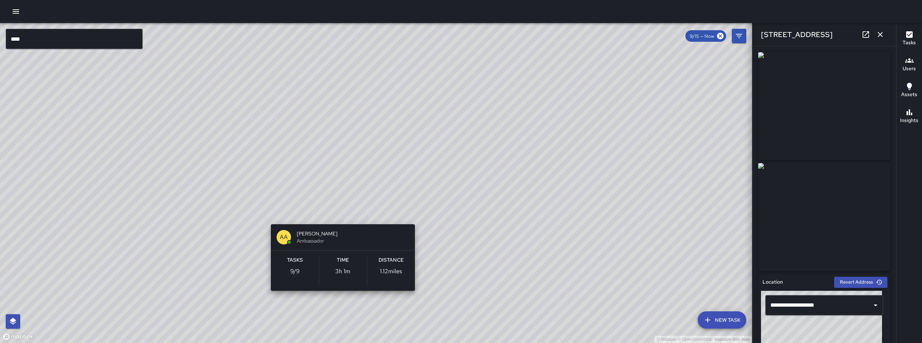
drag, startPoint x: 256, startPoint y: 48, endPoint x: 342, endPoint y: 219, distance: 191.2
click at [342, 219] on div "© Mapbox © OpenStreetMap Improve this map AA Alan Arato Ambassador Tasks 9 / 9 …" at bounding box center [376, 183] width 752 height 320
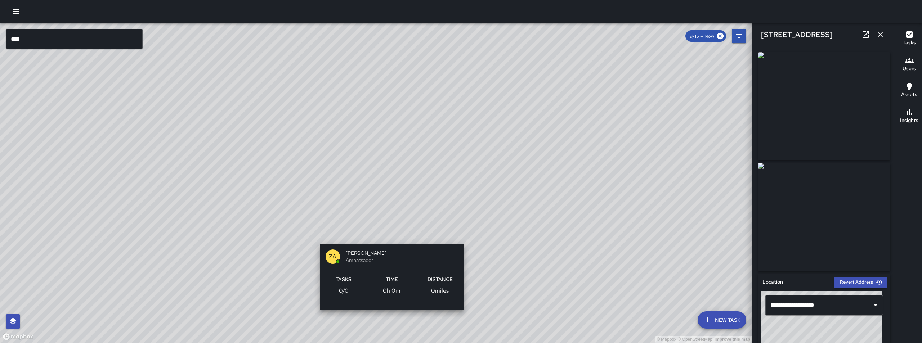
click at [392, 235] on div "© Mapbox © OpenStreetMap Improve this map ZA Zachary Allen Ambassador Tasks 0 /…" at bounding box center [376, 183] width 752 height 320
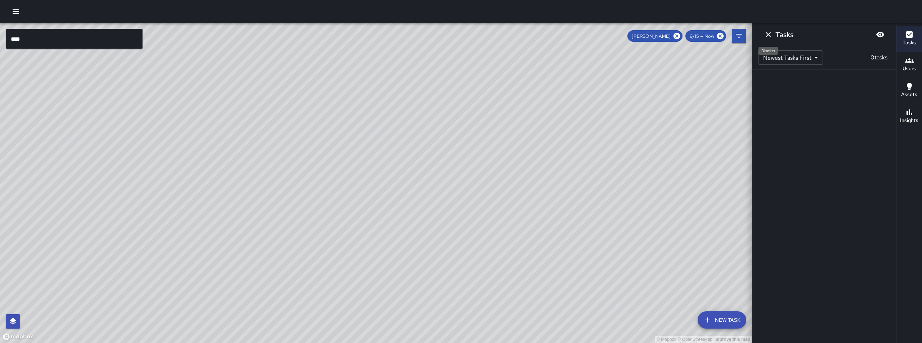
click at [691, 36] on icon "Dismiss" at bounding box center [768, 34] width 9 height 9
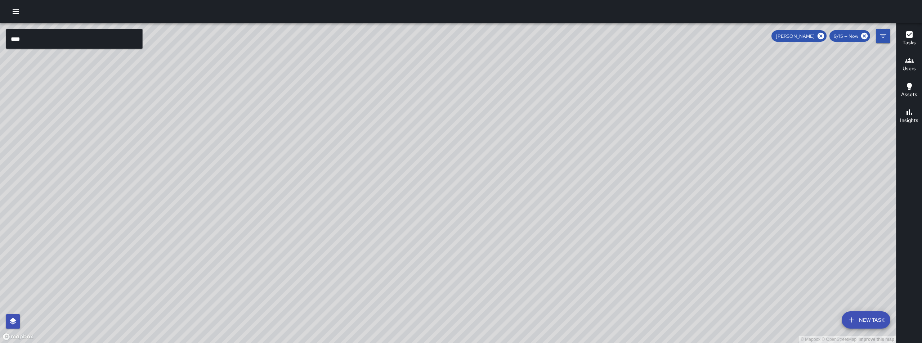
drag, startPoint x: 488, startPoint y: 280, endPoint x: 422, endPoint y: 162, distance: 135.3
click at [422, 162] on div "© Mapbox © OpenStreetMap Improve this map" at bounding box center [448, 183] width 896 height 320
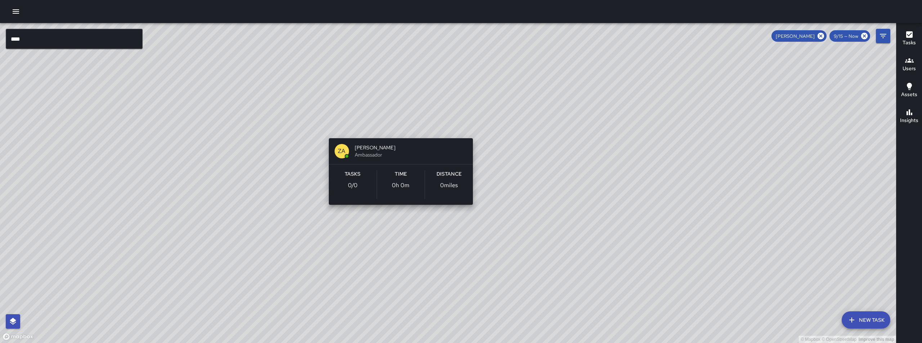
click at [398, 130] on div "© Mapbox © OpenStreetMap Improve this map ZA Zachary Allen Ambassador Tasks 0 /…" at bounding box center [448, 183] width 896 height 320
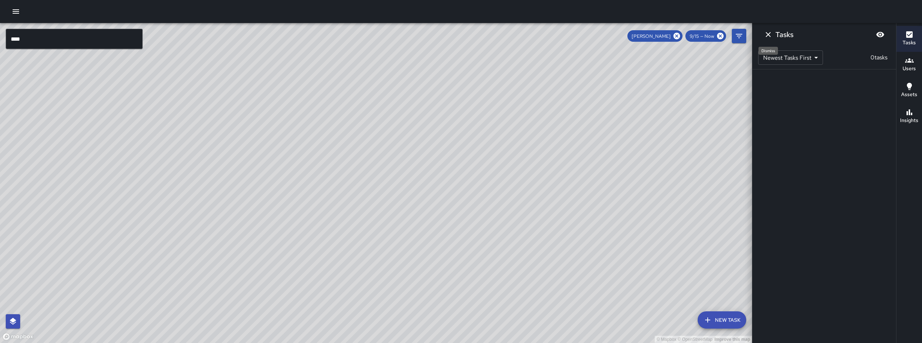
click at [691, 31] on icon "Dismiss" at bounding box center [768, 34] width 9 height 9
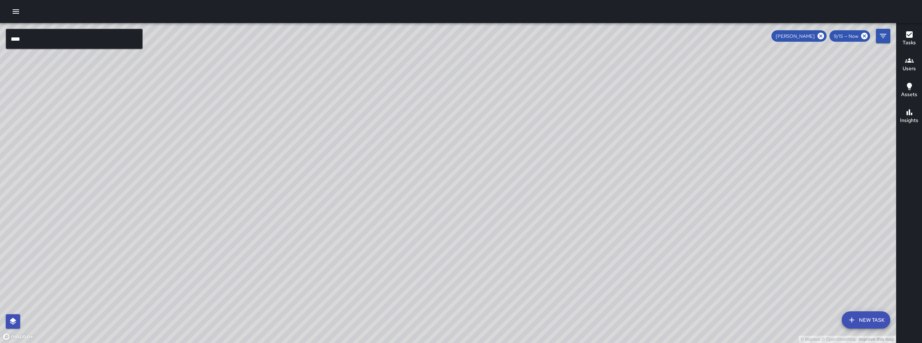
drag, startPoint x: 417, startPoint y: 151, endPoint x: 464, endPoint y: 246, distance: 106.5
click at [464, 246] on div "© Mapbox © OpenStreetMap Improve this map" at bounding box center [448, 183] width 896 height 320
click at [691, 35] on icon at bounding box center [821, 36] width 6 height 6
click at [691, 36] on icon at bounding box center [864, 36] width 6 height 6
click at [691, 34] on icon at bounding box center [864, 36] width 6 height 6
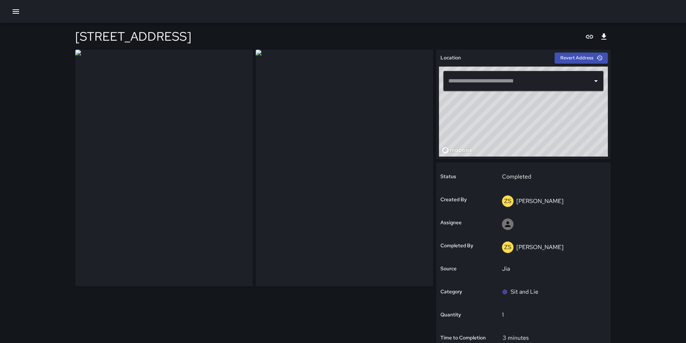
type input "**********"
drag, startPoint x: 686, startPoint y: 131, endPoint x: 688, endPoint y: 147, distance: 16.0
click at [686, 147] on html "**********" at bounding box center [343, 231] width 686 height 462
drag, startPoint x: 305, startPoint y: 121, endPoint x: 311, endPoint y: 120, distance: 5.2
click at [306, 120] on img at bounding box center [345, 168] width 178 height 237
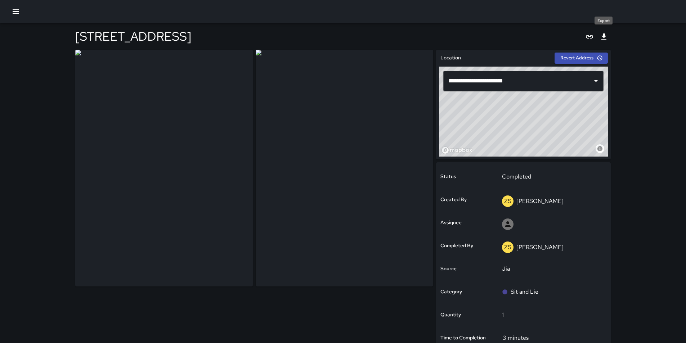
click at [606, 39] on icon "Export" at bounding box center [604, 37] width 5 height 6
type input "**********"
click at [382, 32] on div "2476 Kalākaua Avenue" at bounding box center [343, 36] width 536 height 27
click at [604, 35] on icon "Export" at bounding box center [604, 37] width 5 height 6
click at [22, 14] on button "button" at bounding box center [16, 11] width 14 height 14
